Goal: Task Accomplishment & Management: Use online tool/utility

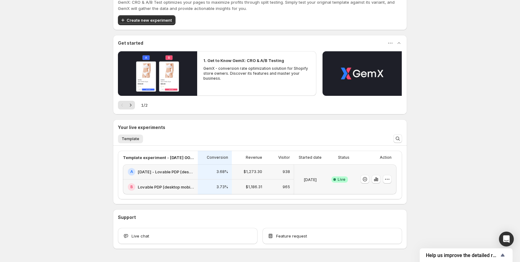
scroll to position [42, 0]
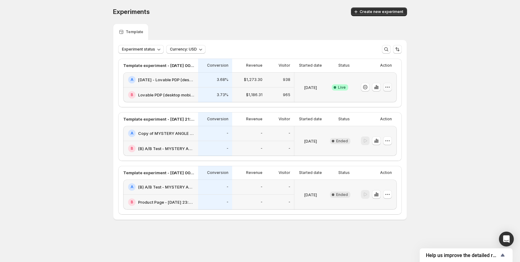
click at [385, 86] on icon "button" at bounding box center [387, 87] width 6 height 6
click at [362, 123] on span "End experiment" at bounding box center [376, 121] width 30 height 5
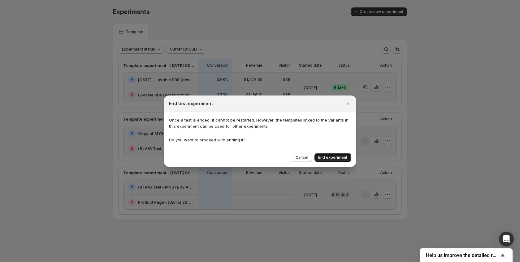
click at [340, 157] on span "End experiment" at bounding box center [332, 157] width 29 height 5
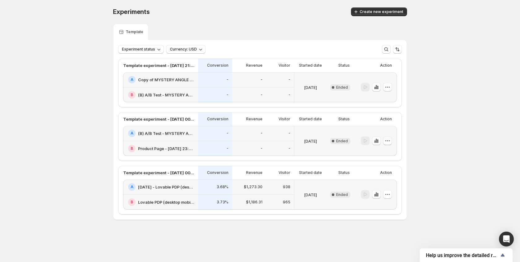
click at [388, 140] on icon "button" at bounding box center [387, 140] width 1 height 1
click at [371, 21] on div "Experiments. This page is ready Experiments Create new experiment" at bounding box center [260, 12] width 294 height 24
click at [353, 5] on div "Experiments. This page is ready Experiments Create new experiment" at bounding box center [260, 12] width 294 height 24
click at [363, 11] on span "Create new experiment" at bounding box center [382, 11] width 44 height 5
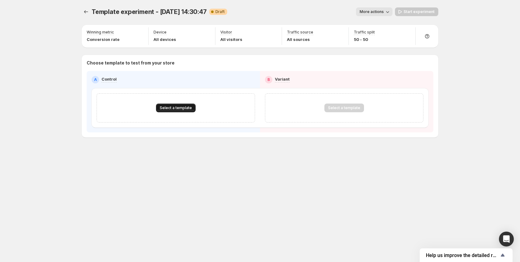
click at [187, 107] on span "Select a template" at bounding box center [176, 107] width 32 height 5
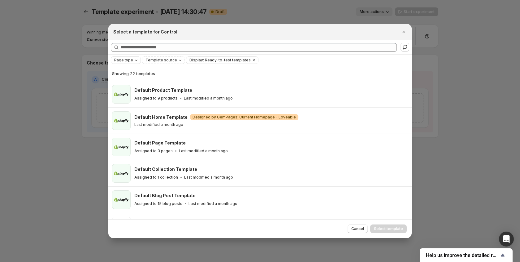
click at [128, 59] on span "Page type" at bounding box center [123, 60] width 19 height 5
click at [130, 84] on span "Product page" at bounding box center [136, 86] width 26 height 5
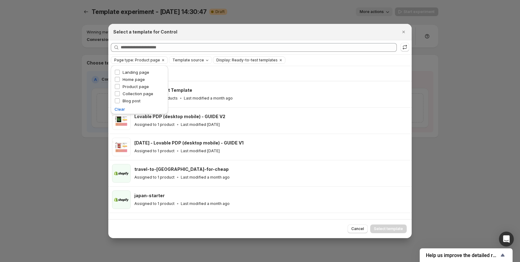
click at [294, 52] on div "Searching all templates" at bounding box center [259, 47] width 303 height 14
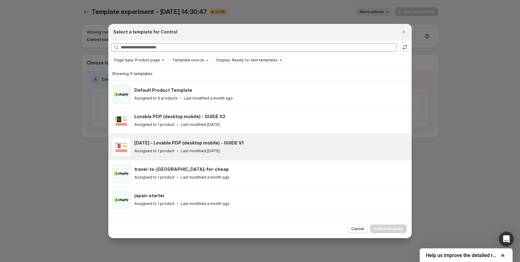
click at [239, 142] on h3 "[DATE] - Lovable PDP (desktop mobile) - GUIDE V1" at bounding box center [188, 143] width 109 height 6
click at [391, 238] on div at bounding box center [260, 131] width 520 height 262
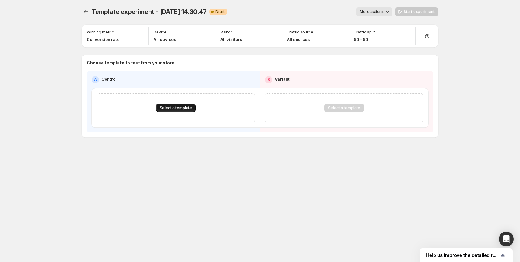
click at [178, 111] on button "Select a template" at bounding box center [176, 107] width 40 height 9
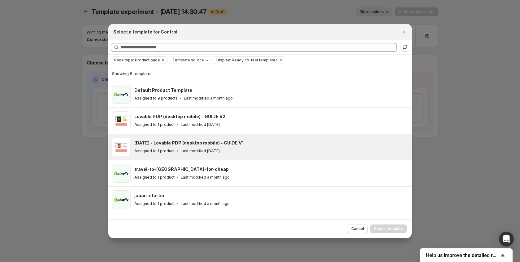
click at [257, 144] on div "[DATE] - Lovable PDP (desktop mobile) - GUIDE V1" at bounding box center [270, 143] width 272 height 6
click at [392, 231] on span "Select template" at bounding box center [388, 228] width 29 height 5
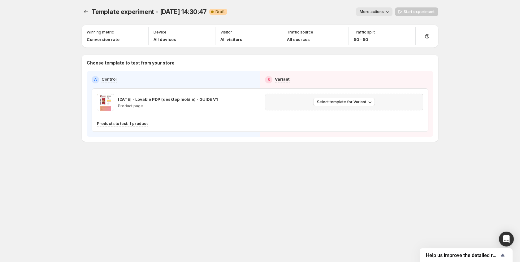
click at [319, 110] on div "Select template for Variant" at bounding box center [344, 102] width 168 height 27
click at [322, 102] on span "Select template for Variant" at bounding box center [341, 101] width 49 height 5
click at [319, 118] on button "Select an existing template" at bounding box center [345, 115] width 67 height 10
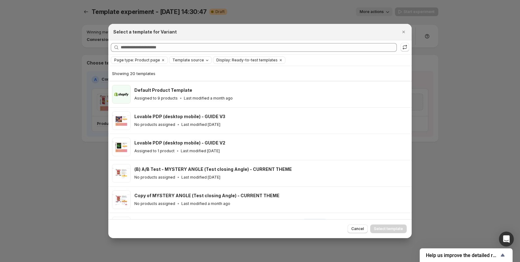
click at [181, 60] on span "Template source" at bounding box center [188, 60] width 32 height 5
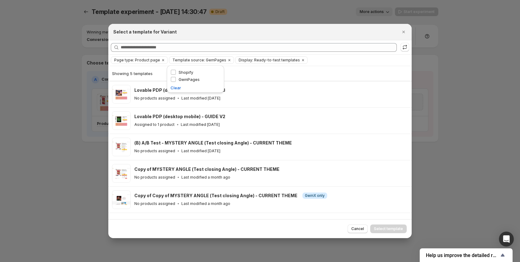
click at [271, 72] on div "Showing 5 templates" at bounding box center [260, 73] width 296 height 6
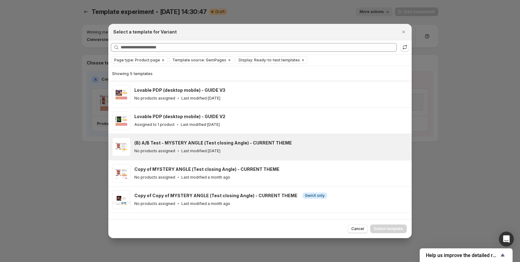
click at [243, 155] on div "(B) A/B Test - MYSTERY ANGLE (Test closing Angle) - CURRENT THEME No products a…" at bounding box center [271, 146] width 274 height 19
click at [380, 225] on button "Select template" at bounding box center [388, 228] width 37 height 9
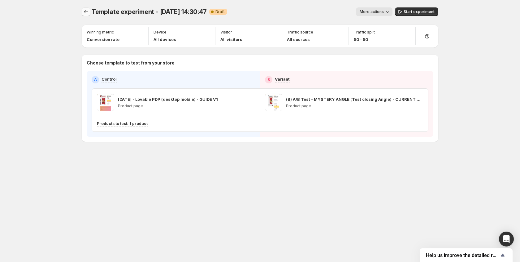
click at [89, 13] on icon "Experiments" at bounding box center [86, 12] width 6 height 6
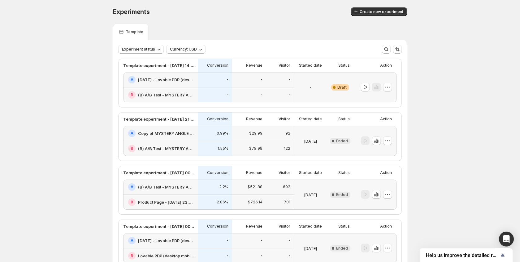
click at [345, 81] on div "Warning Complete Draft" at bounding box center [340, 87] width 20 height 23
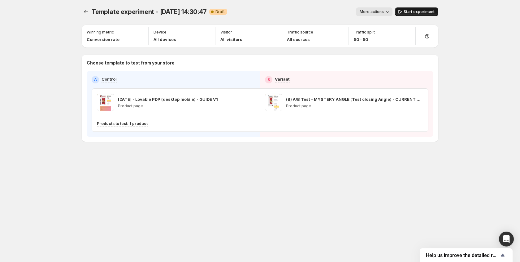
click at [409, 9] on button "Start experiment" at bounding box center [416, 11] width 43 height 9
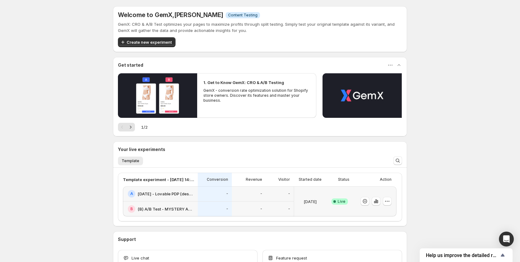
scroll to position [42, 0]
